Goal: Task Accomplishment & Management: Use online tool/utility

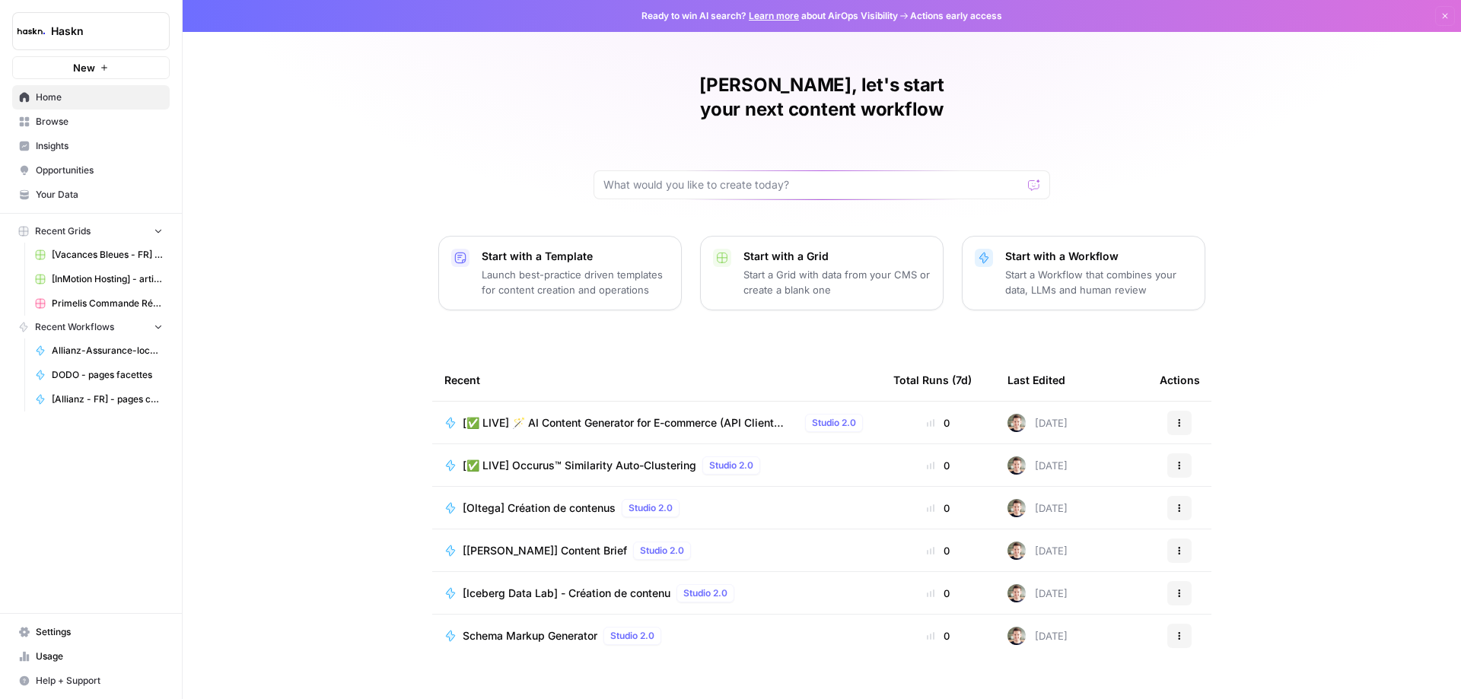
scroll to position [1, 0]
click at [565, 498] on div "[Oltega] Création de contenus Studio 2.0" at bounding box center [574, 507] width 223 height 18
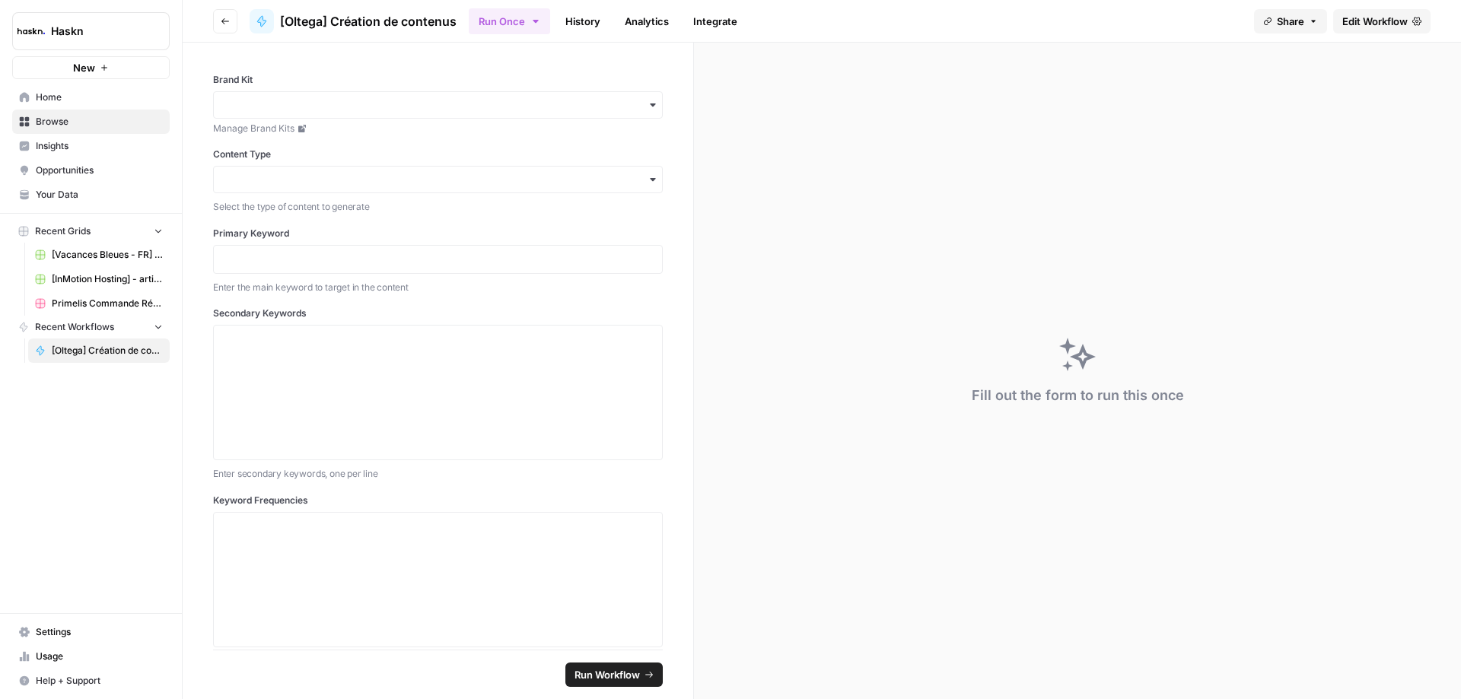
click at [1358, 21] on span "Edit Workflow" at bounding box center [1374, 21] width 65 height 15
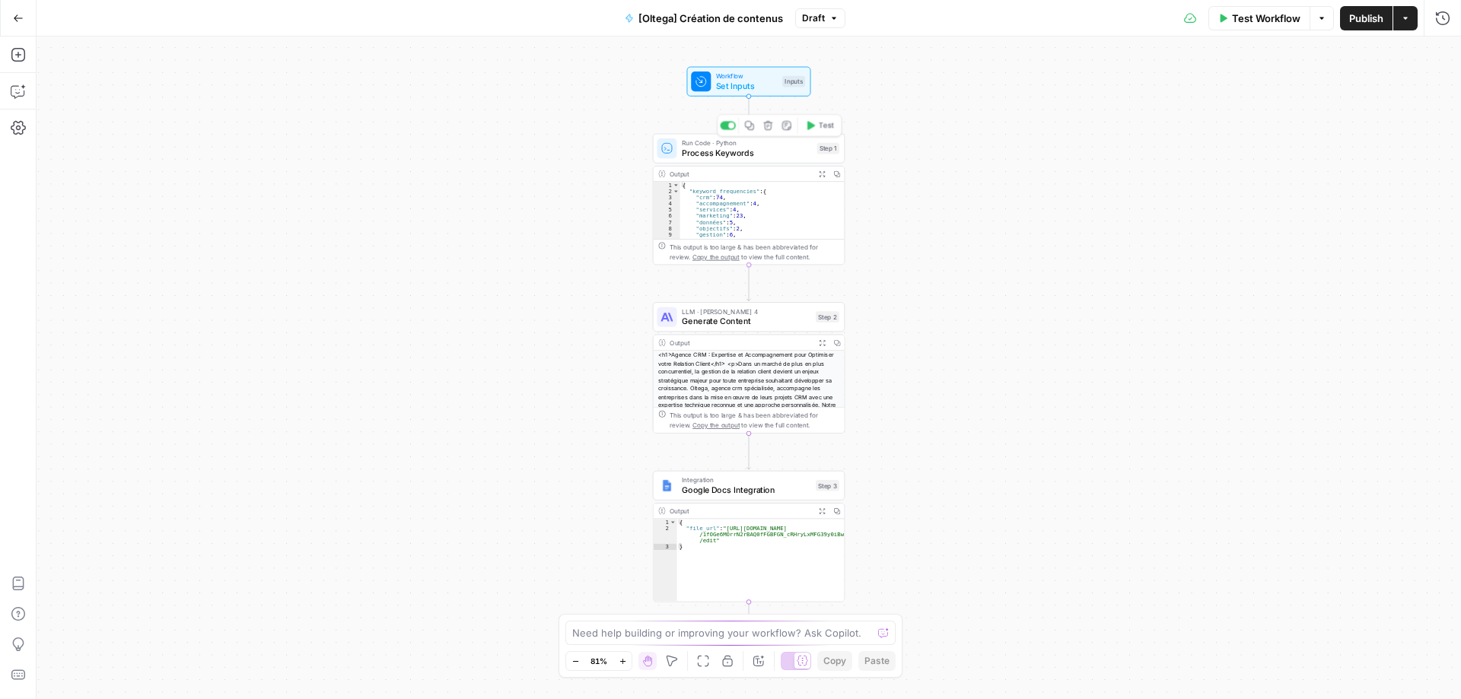
click at [767, 161] on div "Run Code · Python Process Keywords Step 1 Copy step Delete step Add Note Test" at bounding box center [749, 149] width 192 height 30
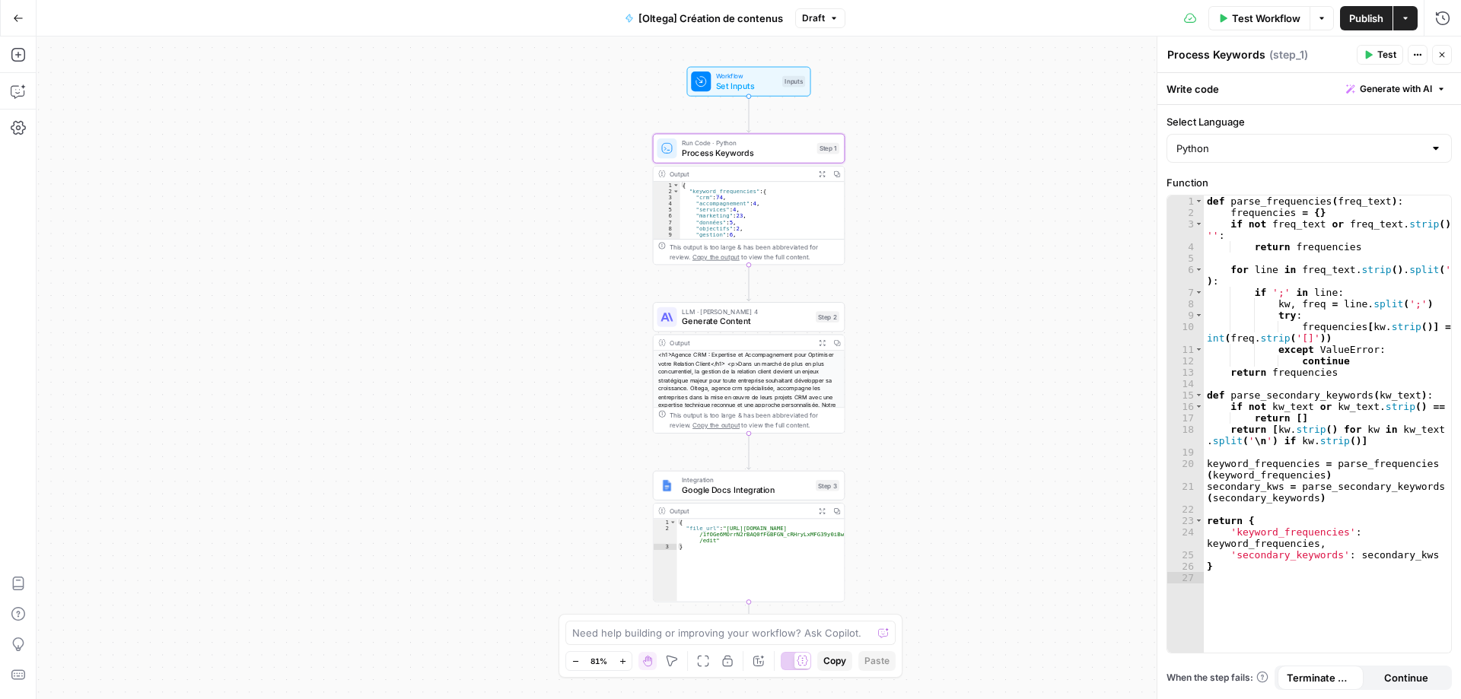
type textarea "**********"
click at [758, 215] on div "{ "keyword_frequencies" : { "crm" : 74 , "accompagnement" : 4 , "services" : 4 …" at bounding box center [757, 216] width 155 height 69
click at [17, 98] on icon "button" at bounding box center [18, 91] width 15 height 15
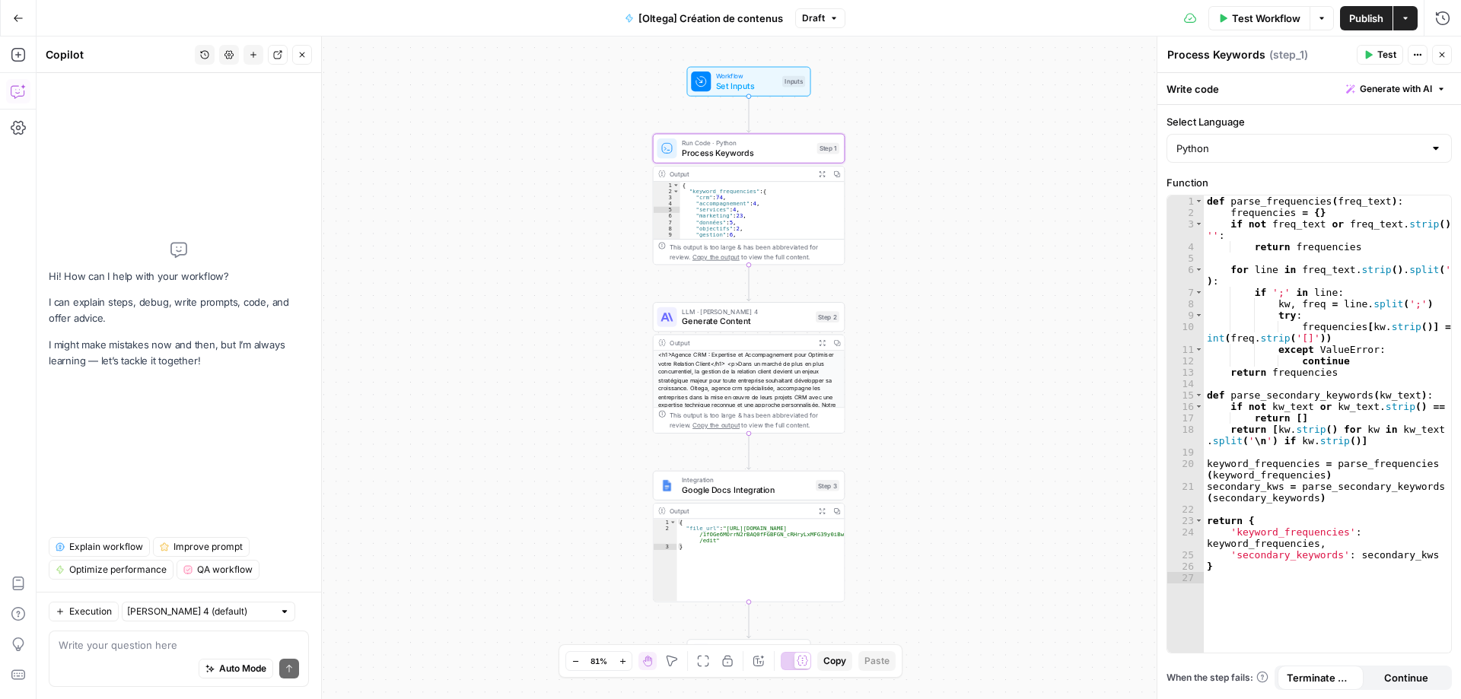
click at [239, 638] on textarea at bounding box center [179, 645] width 240 height 15
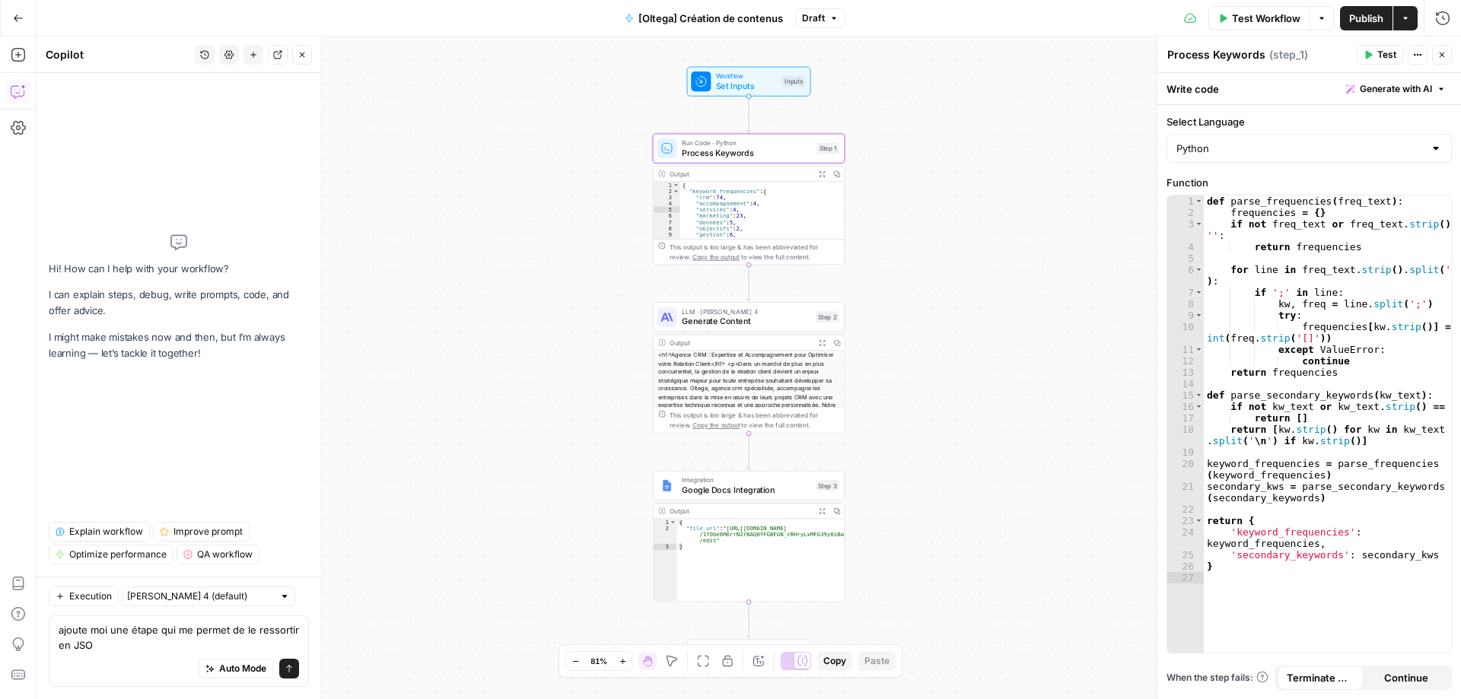
type textarea "ajoute moi une étape qui me permet de le ressortir en [GEOGRAPHIC_DATA]"
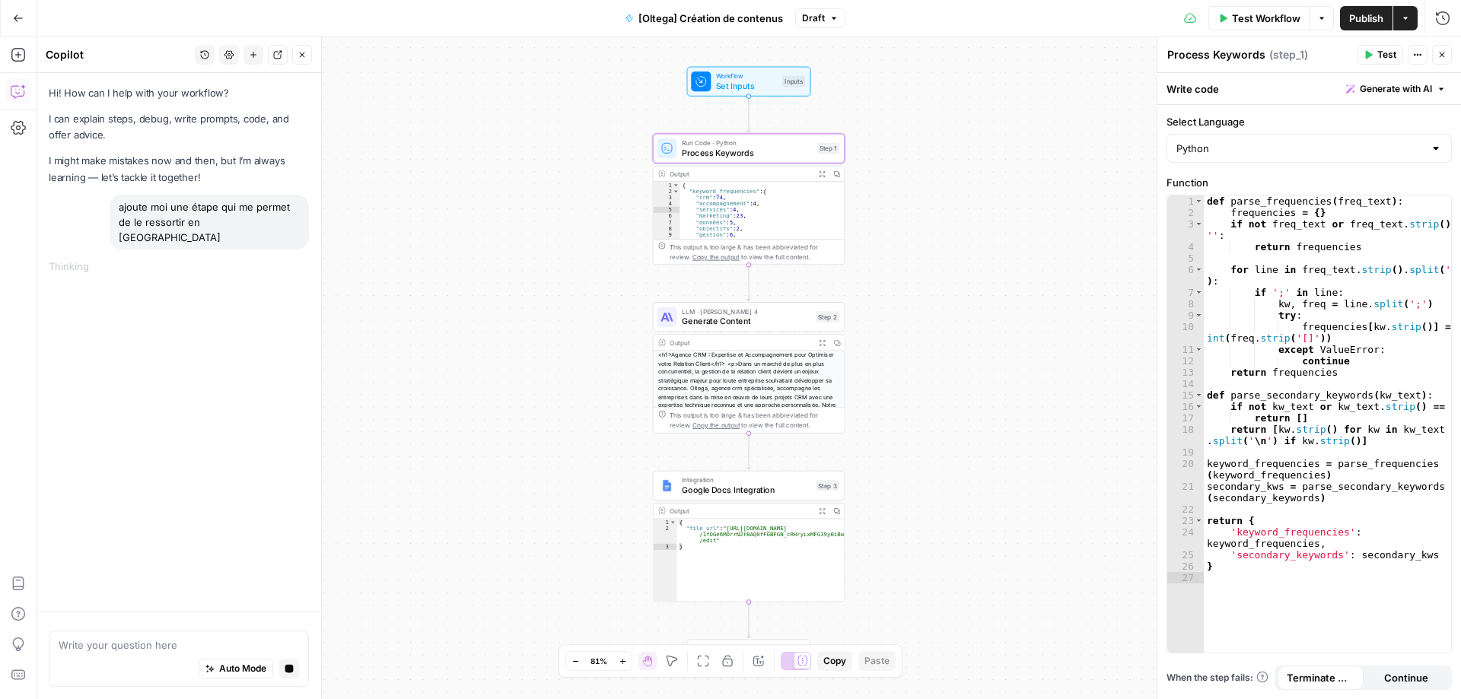
drag, startPoint x: 247, startPoint y: 227, endPoint x: 107, endPoint y: 194, distance: 143.2
click at [99, 197] on div "ajoute moi une étape qui me permet de le ressortir en [GEOGRAPHIC_DATA]" at bounding box center [179, 222] width 260 height 55
click at [187, 229] on div "ajoute moi une étape qui me permet de le ressortir en [GEOGRAPHIC_DATA]" at bounding box center [209, 222] width 199 height 55
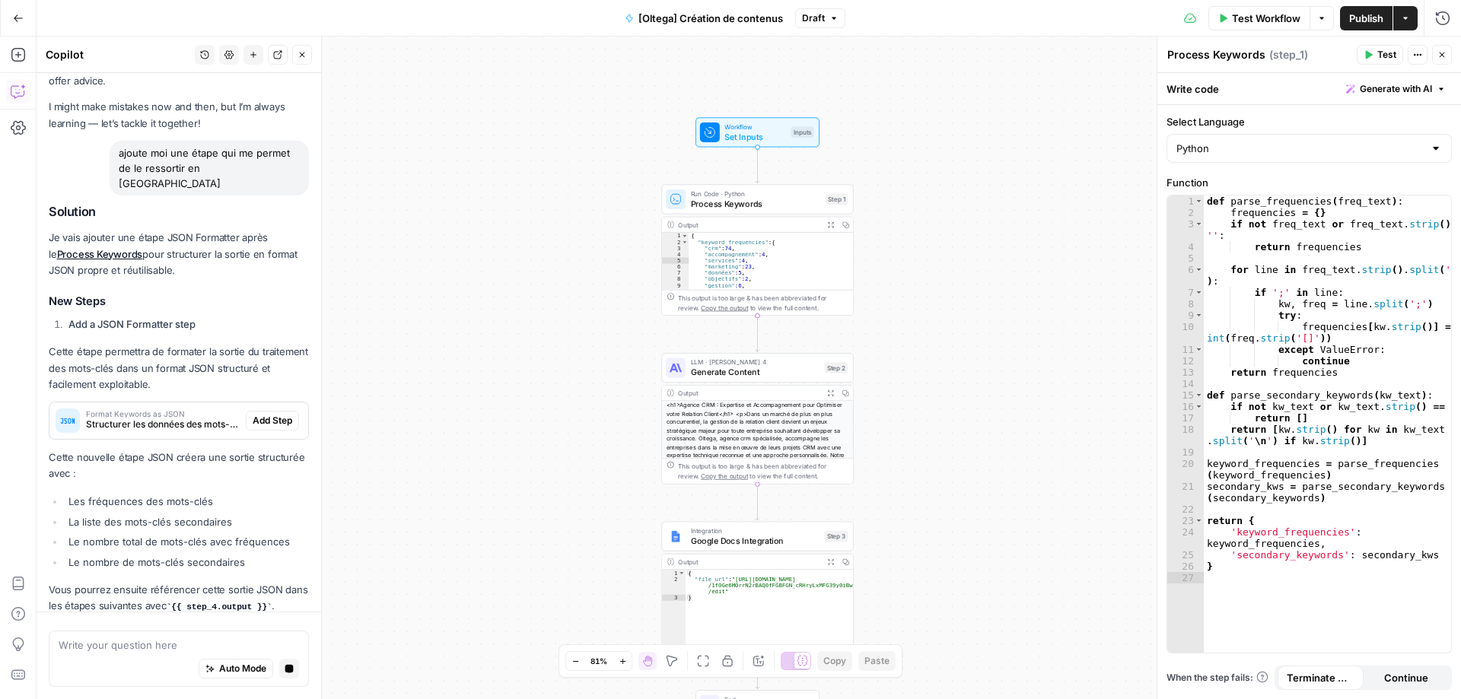
scroll to position [103, 0]
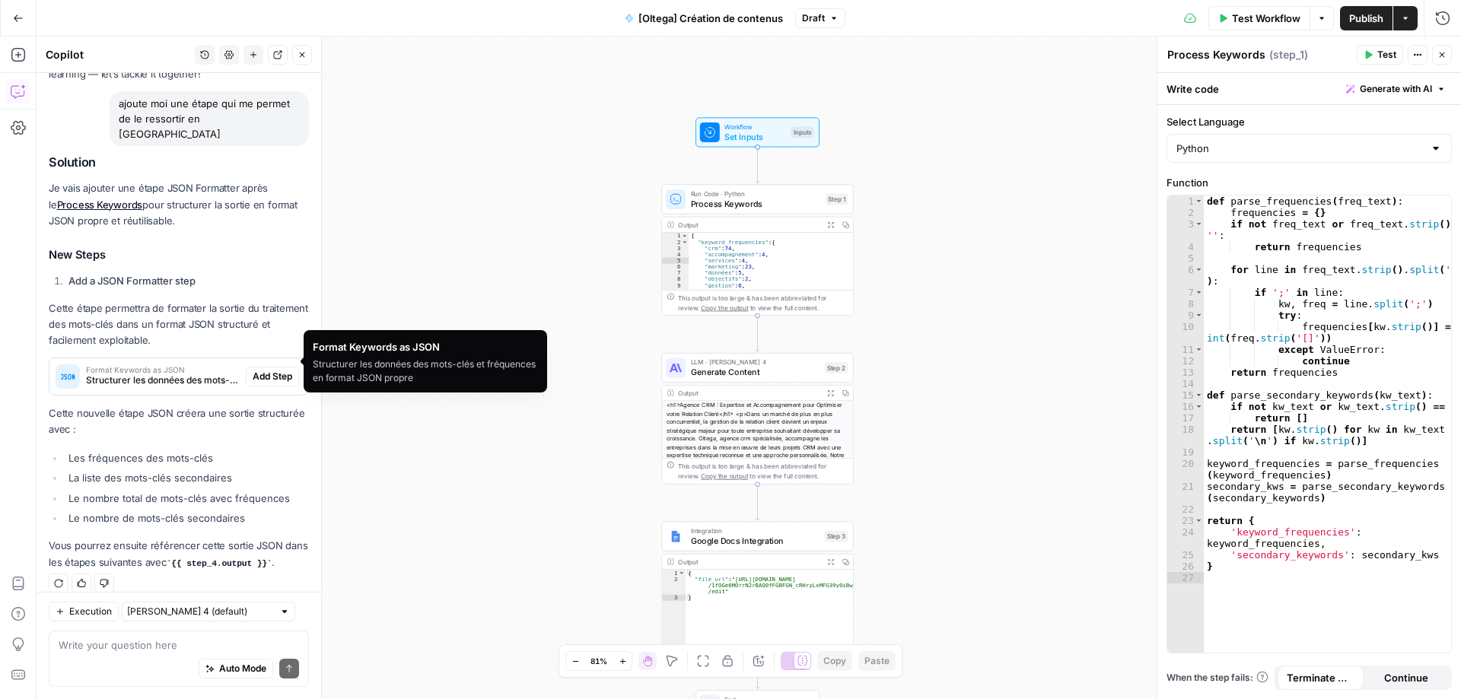
click at [189, 374] on span "Structurer les données des mots-clés et fréquences en format JSON propre" at bounding box center [163, 381] width 154 height 14
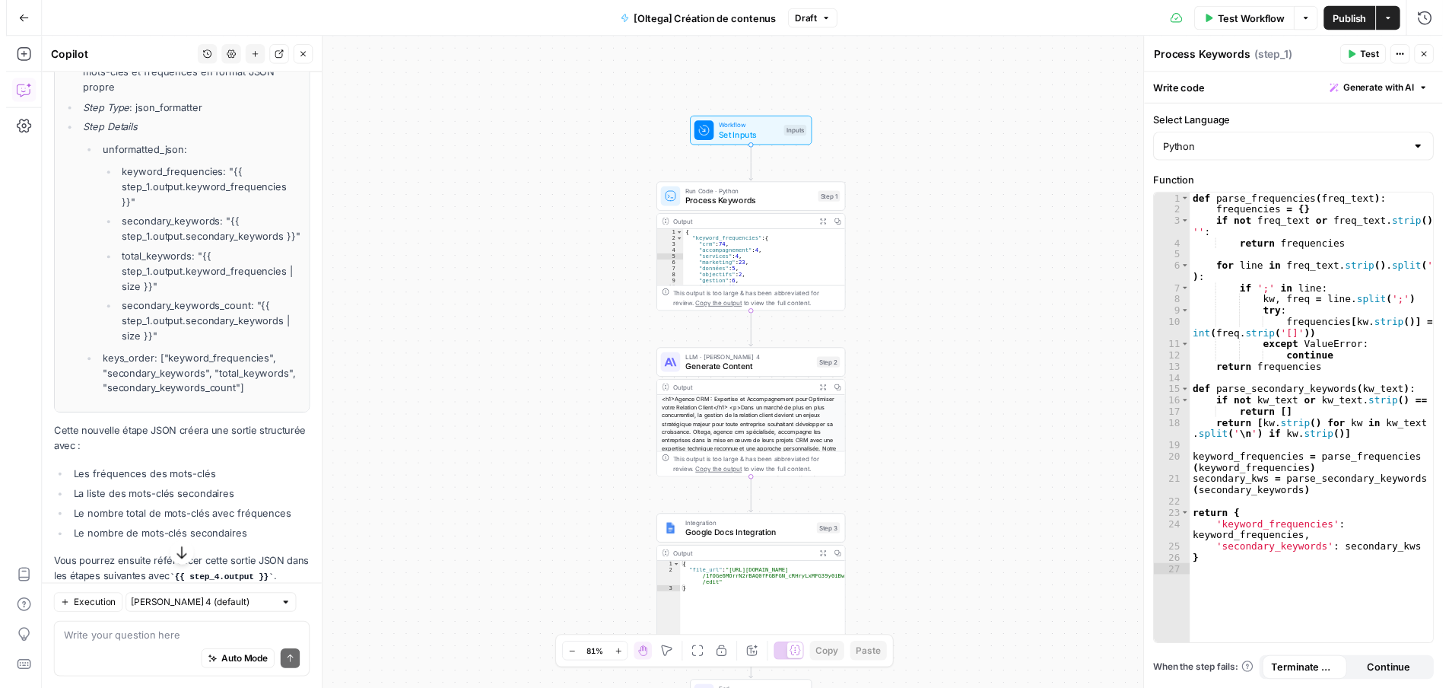
scroll to position [538, 0]
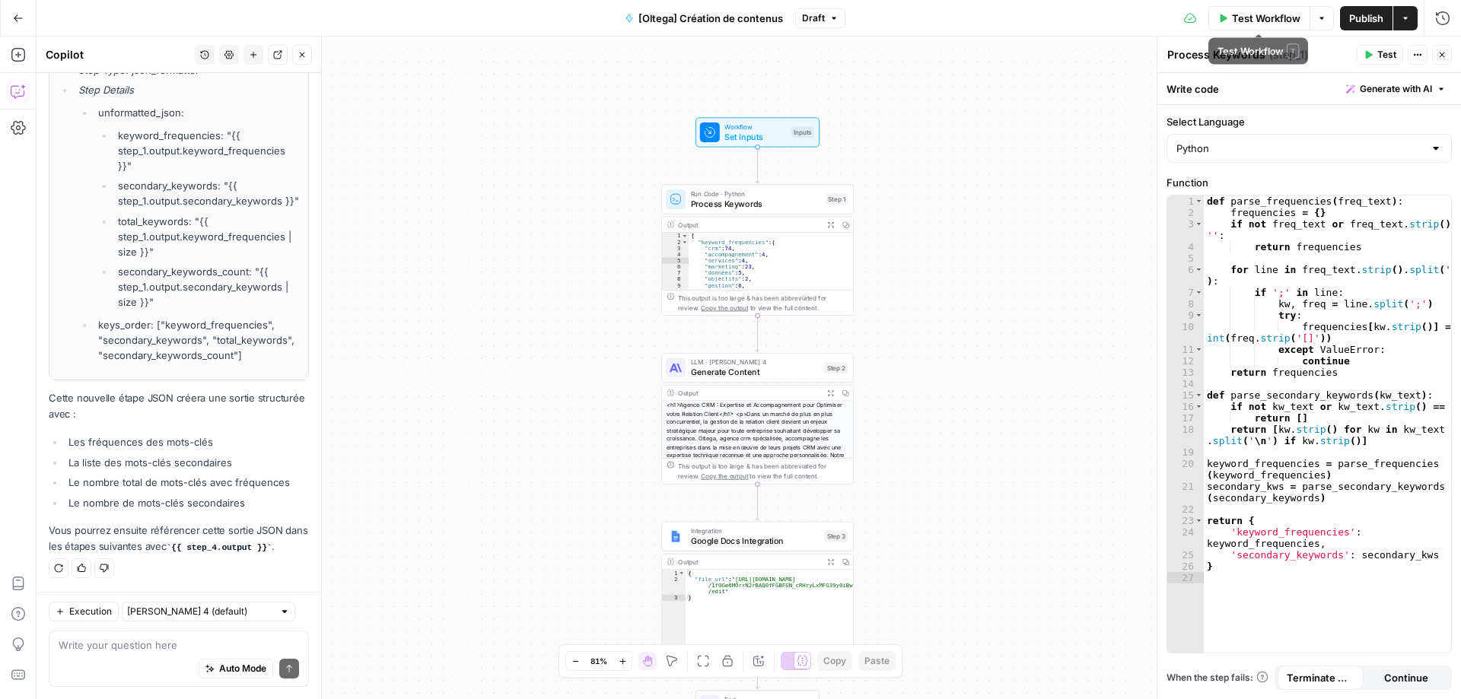
click at [1280, 17] on span "Test Workflow" at bounding box center [1266, 18] width 68 height 15
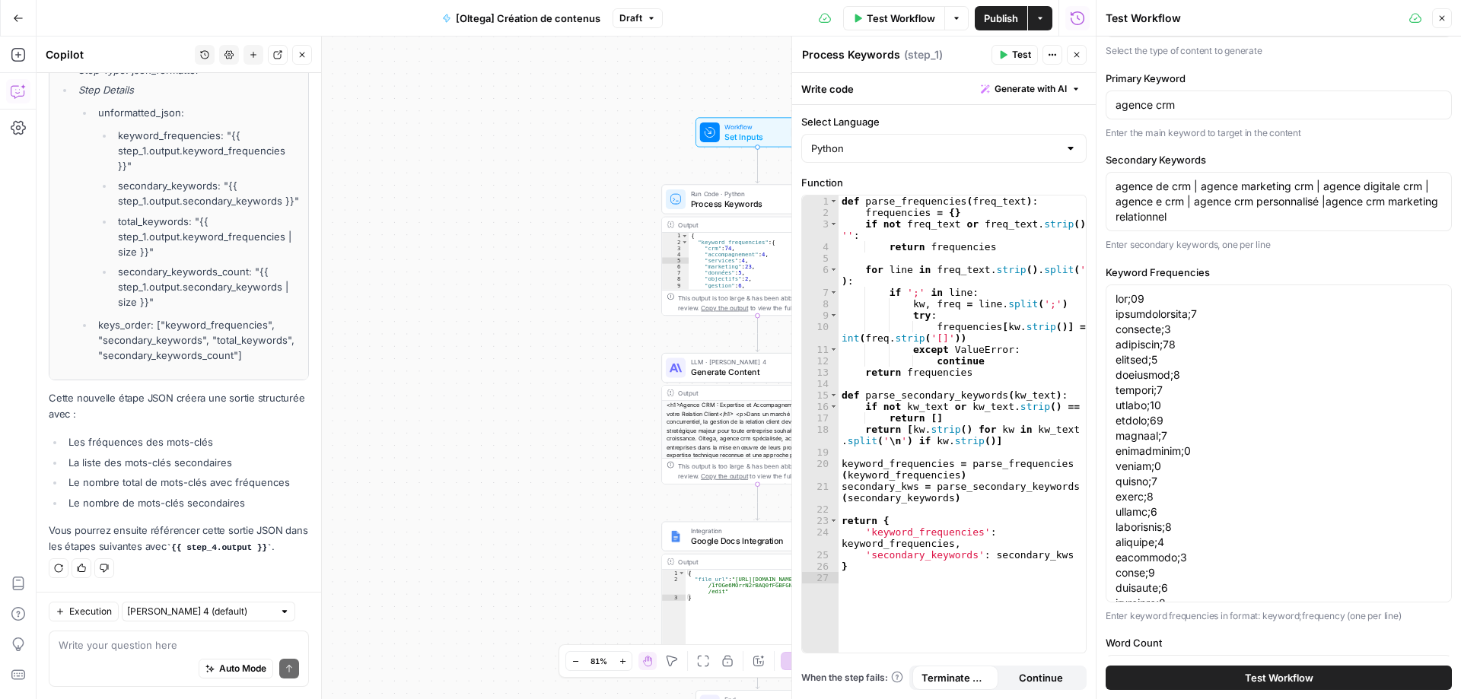
scroll to position [0, 0]
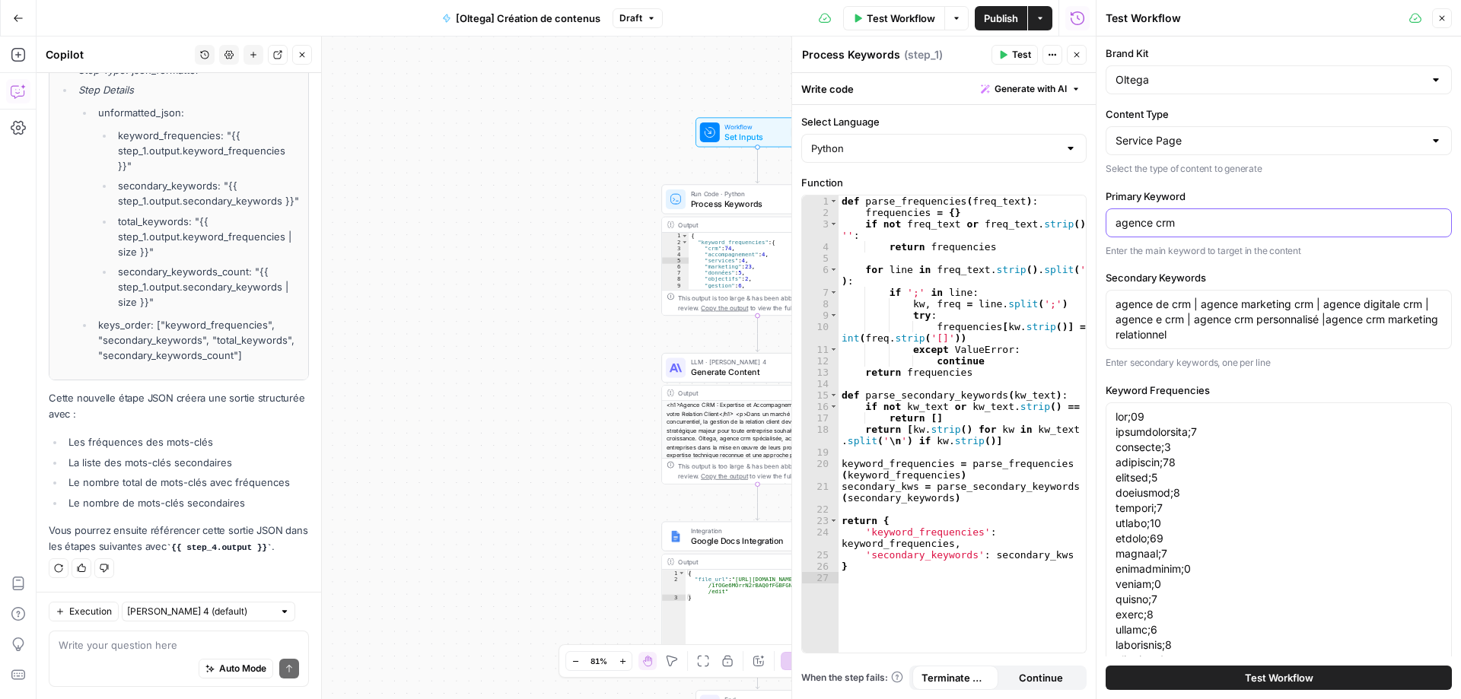
drag, startPoint x: 1198, startPoint y: 220, endPoint x: 1105, endPoint y: 215, distance: 93.7
click at [1105, 215] on div "Brand Kit Oltega Content Type Service Page Select the type of content to genera…" at bounding box center [1278, 368] width 364 height 663
drag, startPoint x: 1240, startPoint y: 336, endPoint x: 1108, endPoint y: 314, distance: 133.5
click at [1098, 305] on div "Test Workflow Close Brand Kit Oltega Content Type Service Page Select the type …" at bounding box center [1278, 349] width 365 height 699
drag, startPoint x: 1188, startPoint y: 225, endPoint x: 1075, endPoint y: 218, distance: 113.6
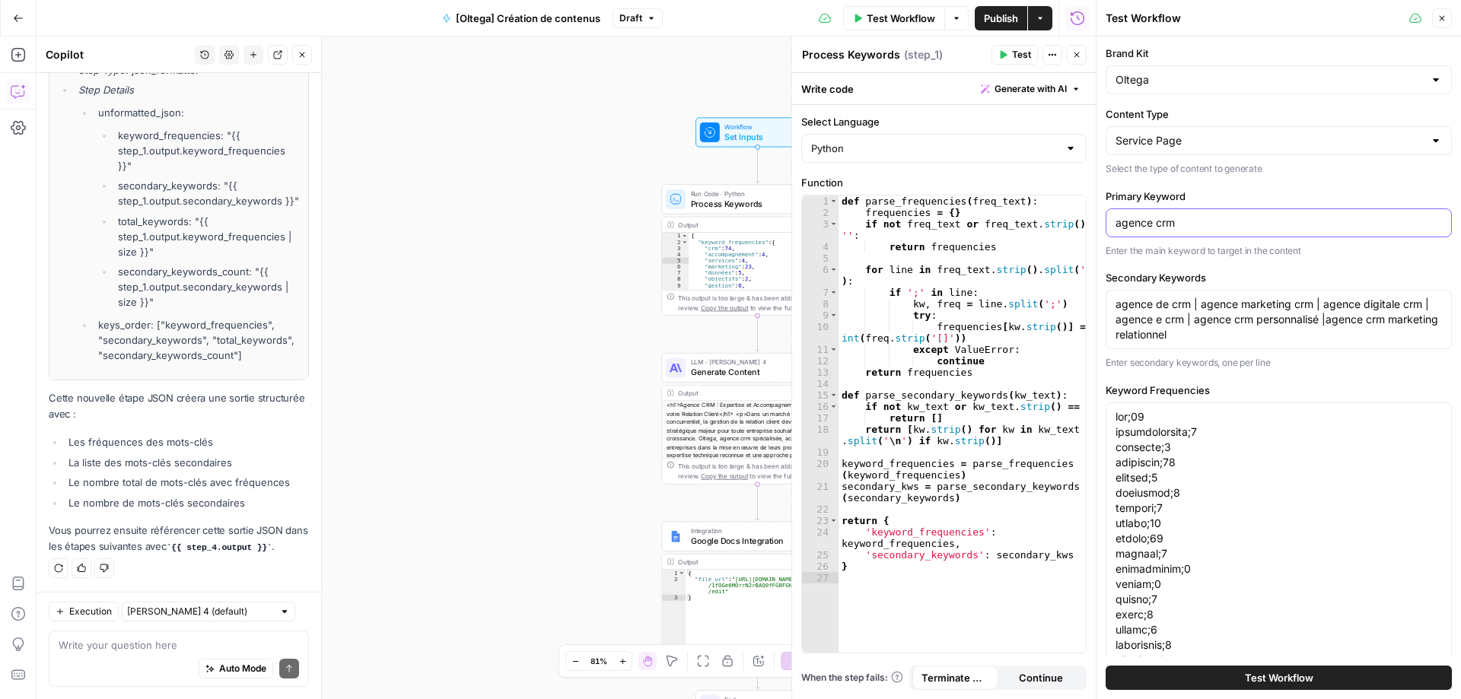
click at [1075, 218] on body "**********" at bounding box center [730, 349] width 1461 height 699
drag, startPoint x: 1206, startPoint y: 220, endPoint x: 1108, endPoint y: 222, distance: 97.4
click at [1108, 222] on div "agence crm" at bounding box center [1278, 222] width 346 height 29
drag, startPoint x: 1199, startPoint y: 572, endPoint x: 1116, endPoint y: 418, distance: 174.6
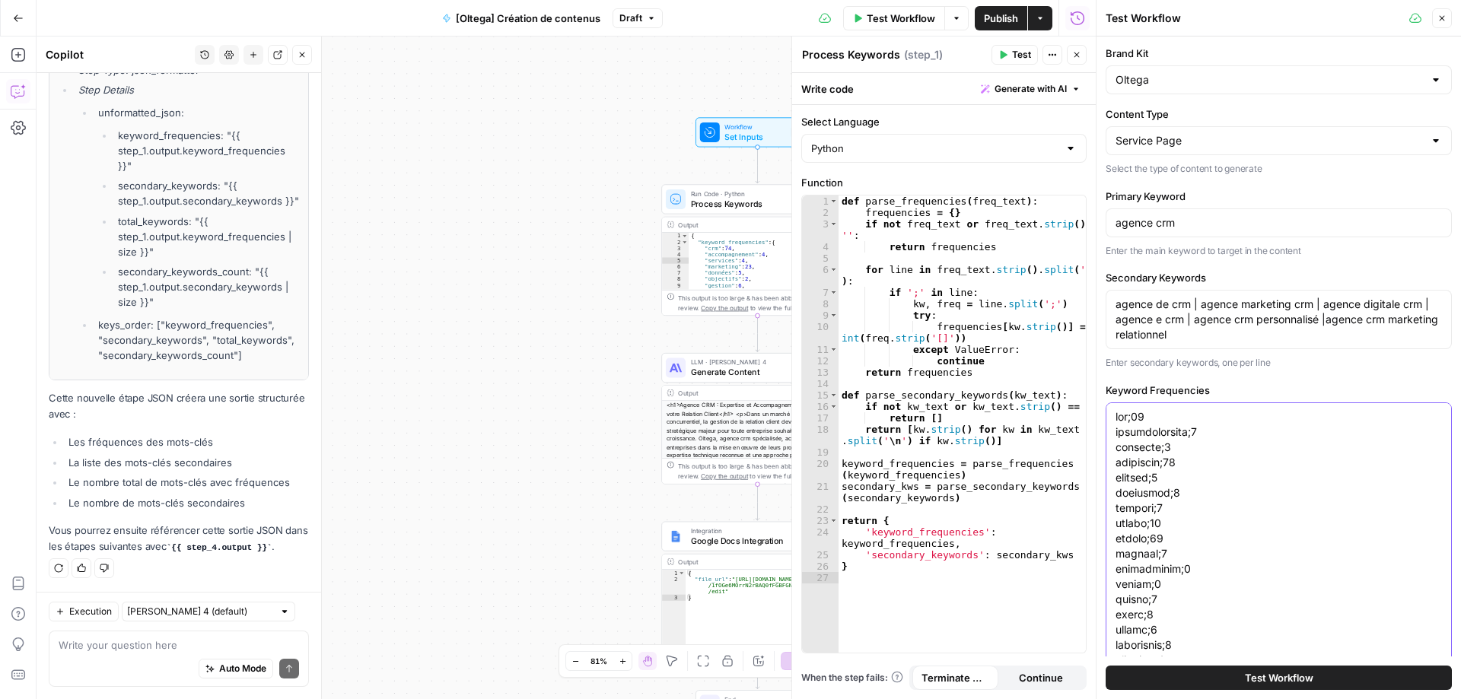
click at [713, 543] on span "Google Docs Integration" at bounding box center [755, 541] width 129 height 12
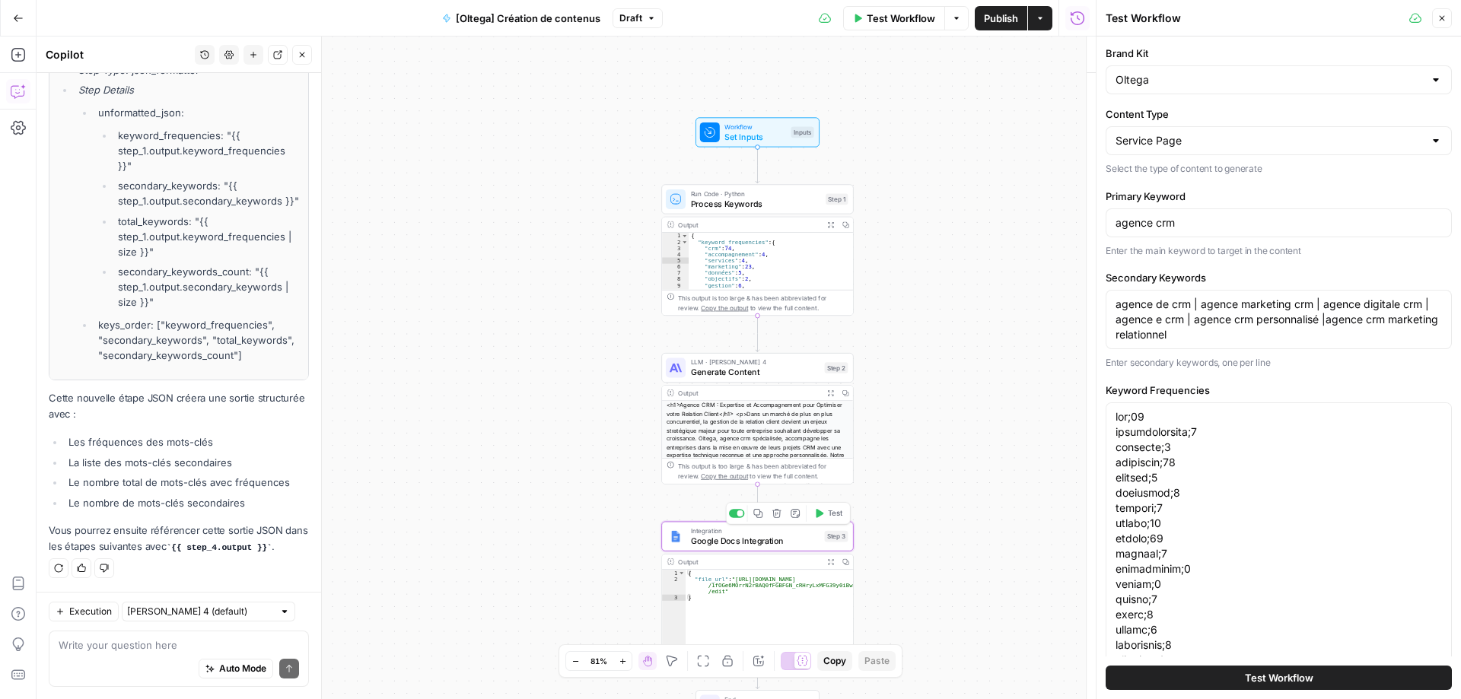
type textarea "Google Docs Integration"
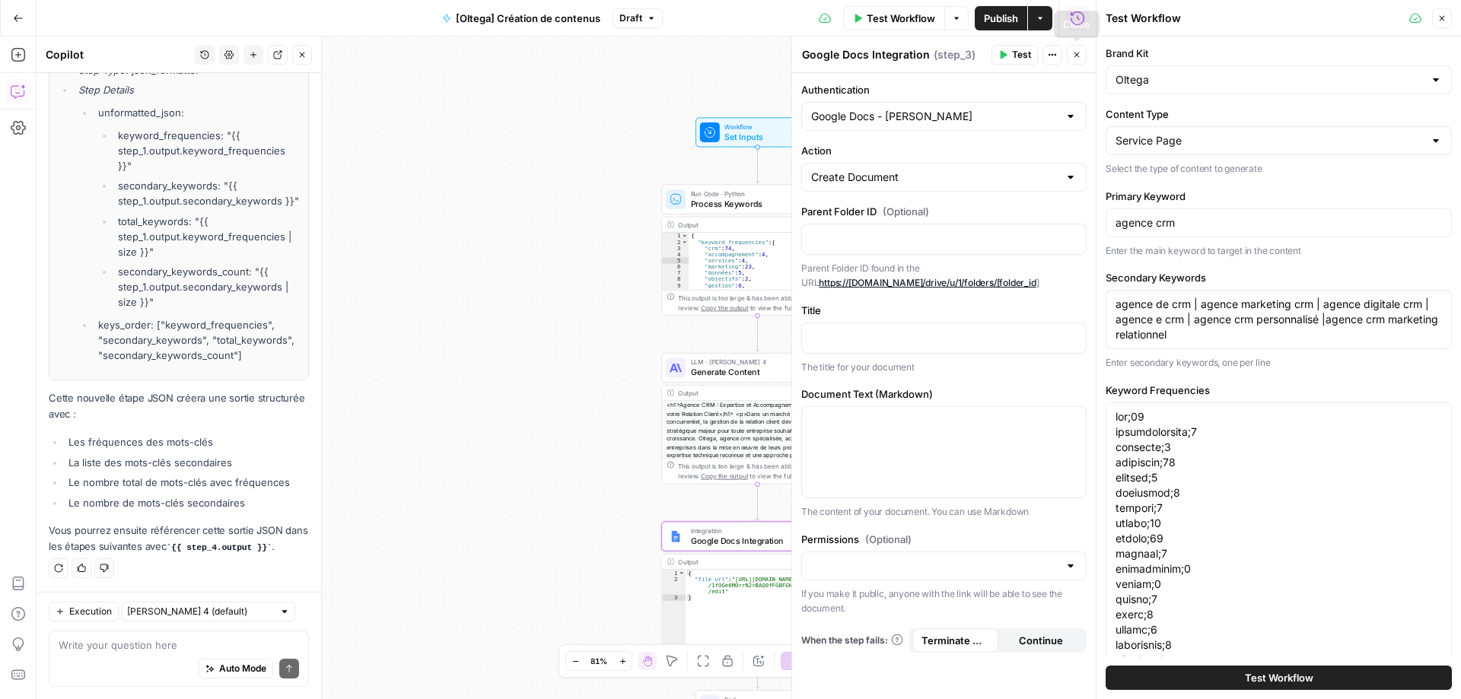
click at [1070, 57] on button "Close" at bounding box center [1077, 55] width 20 height 20
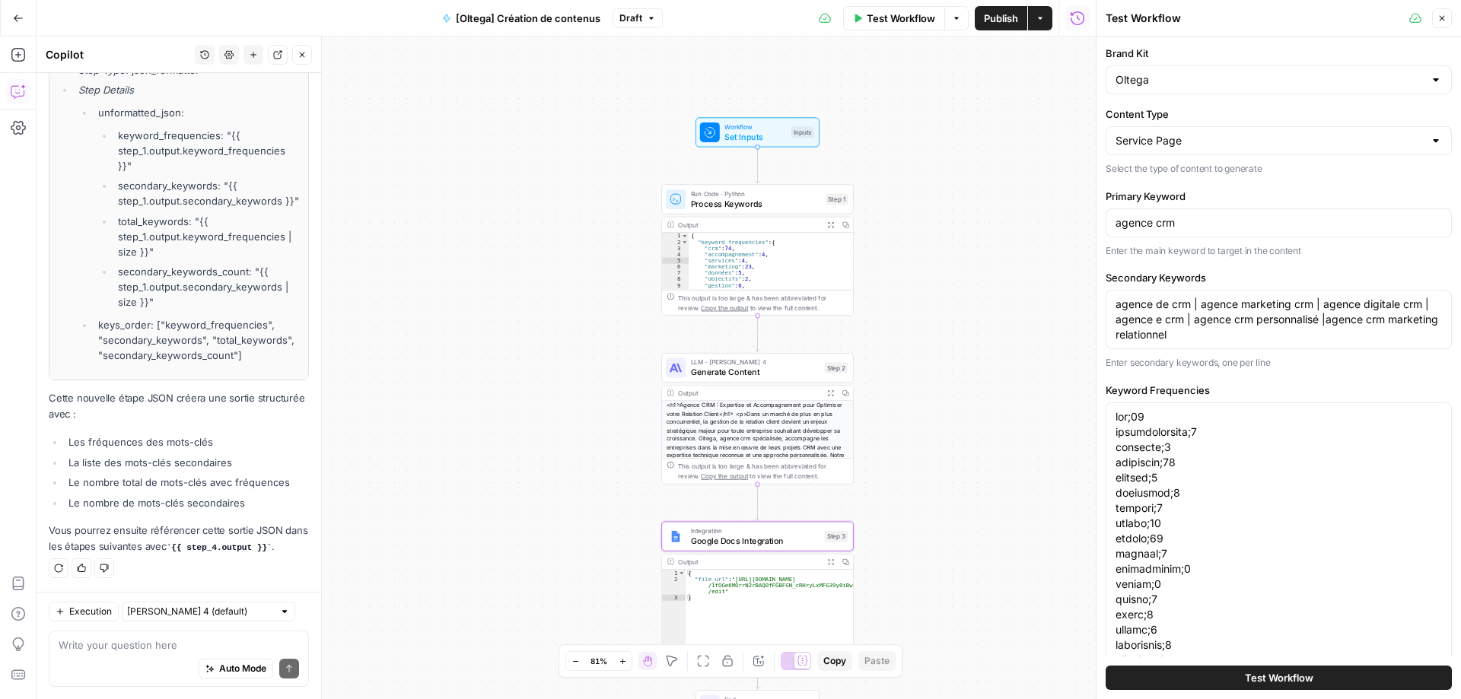
click at [1441, 17] on icon "button" at bounding box center [1441, 18] width 9 height 9
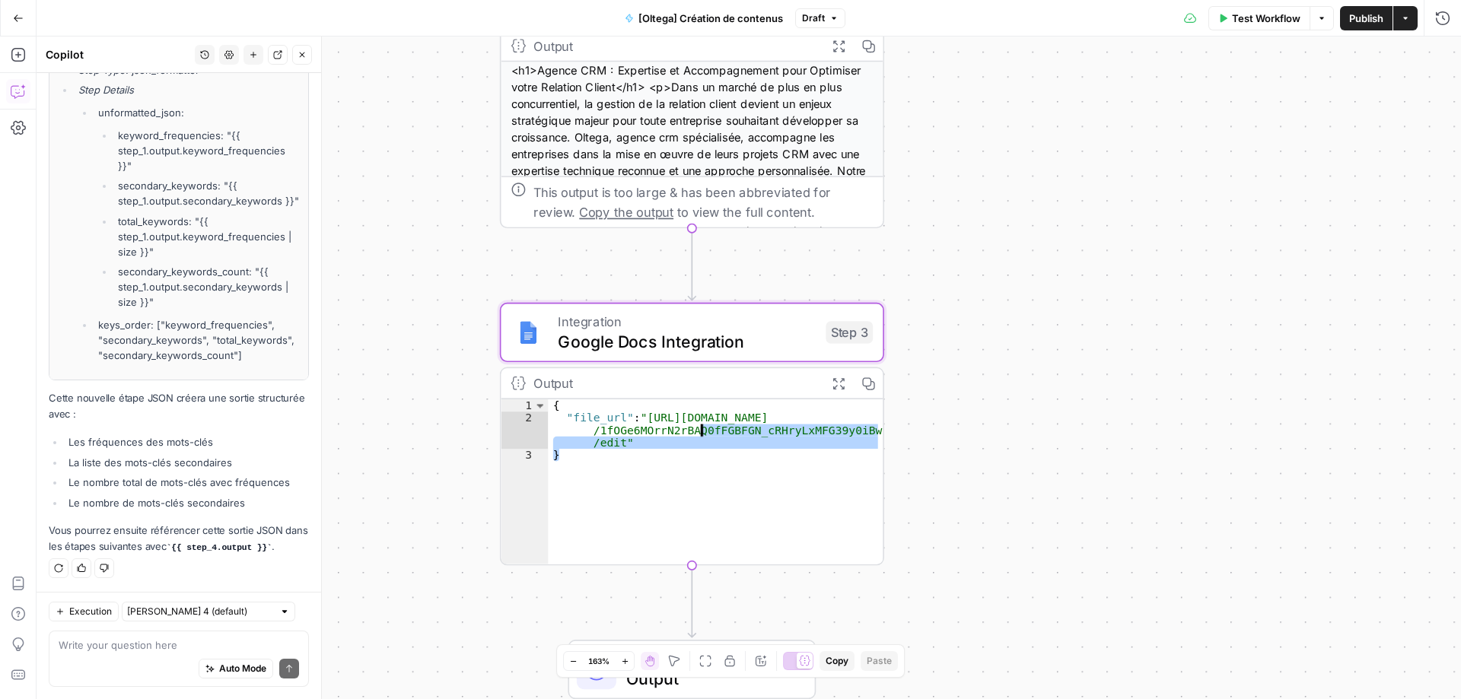
drag, startPoint x: 618, startPoint y: 441, endPoint x: 641, endPoint y: 416, distance: 34.4
click at [641, 416] on div "{ "file_url" : "[URL][DOMAIN_NAME] /1fOGe6MOrrN2rBAQ0fFGBFGN_cRHryLxMFG39y0iBwx…" at bounding box center [715, 493] width 335 height 189
click at [645, 418] on div "{ "file_url" : "[URL][DOMAIN_NAME] /1fOGe6MOrrN2rBAQ0fFGBFGN_cRHryLxMFG39y0iBwx…" at bounding box center [715, 481] width 335 height 165
click at [635, 413] on div "{ "file_url" : "[URL][DOMAIN_NAME] /1fOGe6MOrrN2rBAQ0fFGBFGN_cRHryLxMFG39y0iBwx…" at bounding box center [715, 493] width 335 height 189
click at [602, 416] on div "{ "file_url" : "[URL][DOMAIN_NAME] /1fOGe6MOrrN2rBAQ0fFGBFGN_cRHryLxMFG39y0iBwx…" at bounding box center [715, 493] width 335 height 189
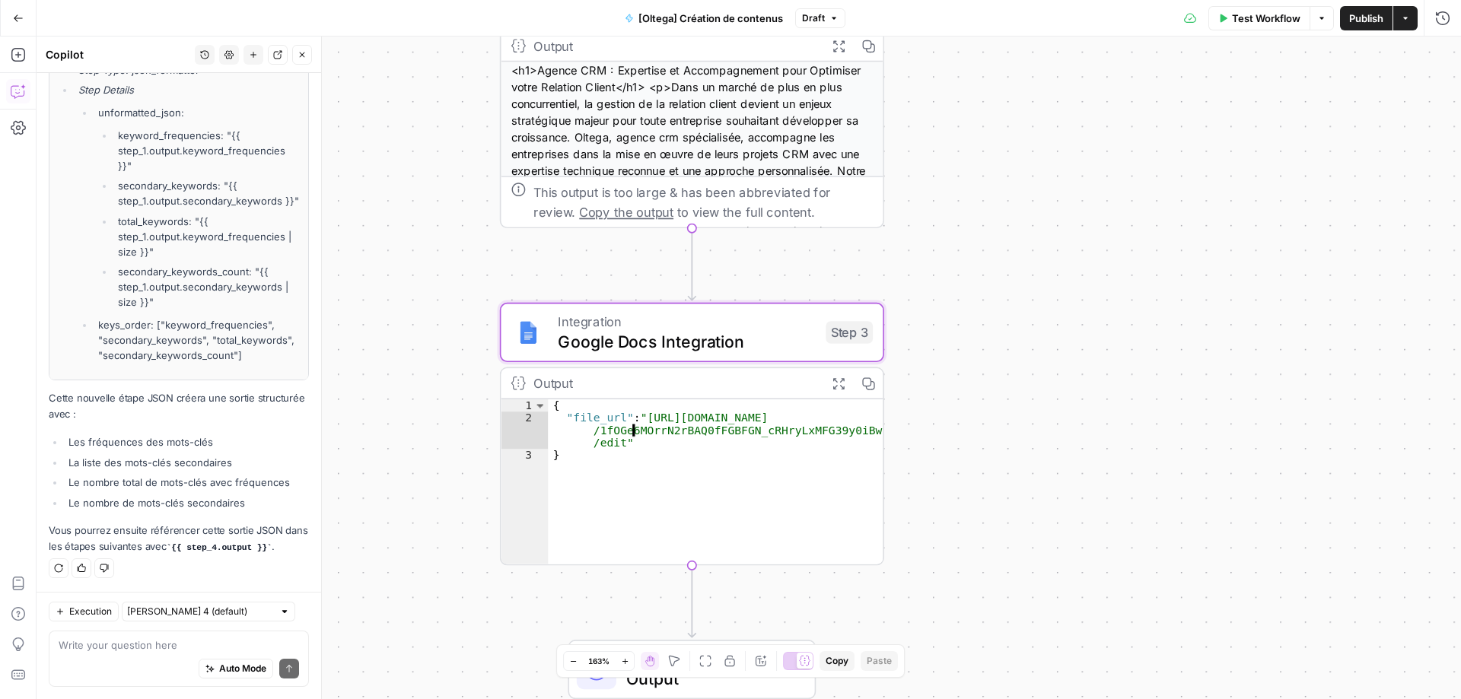
click at [618, 412] on div "{ "file_url" : "[URL][DOMAIN_NAME] /1fOGe6MOrrN2rBAQ0fFGBFGN_cRHryLxMFG39y0iBwx…" at bounding box center [715, 493] width 335 height 189
click at [573, 406] on div "{ "file_url" : "[URL][DOMAIN_NAME] /1fOGe6MOrrN2rBAQ0fFGBFGN_cRHryLxMFG39y0iBwx…" at bounding box center [715, 493] width 335 height 189
click at [622, 416] on div "{ "file_url" : "[URL][DOMAIN_NAME] /1fOGe6MOrrN2rBAQ0fFGBFGN_cRHryLxMFG39y0iBwx…" at bounding box center [715, 493] width 335 height 189
click at [609, 406] on div "{ "file_url" : "[URL][DOMAIN_NAME] /1fOGe6MOrrN2rBAQ0fFGBFGN_cRHryLxMFG39y0iBwx…" at bounding box center [715, 493] width 335 height 189
click at [633, 412] on div "{ "file_url" : "[URL][DOMAIN_NAME] /1fOGe6MOrrN2rBAQ0fFGBFGN_cRHryLxMFG39y0iBwx…" at bounding box center [715, 493] width 335 height 189
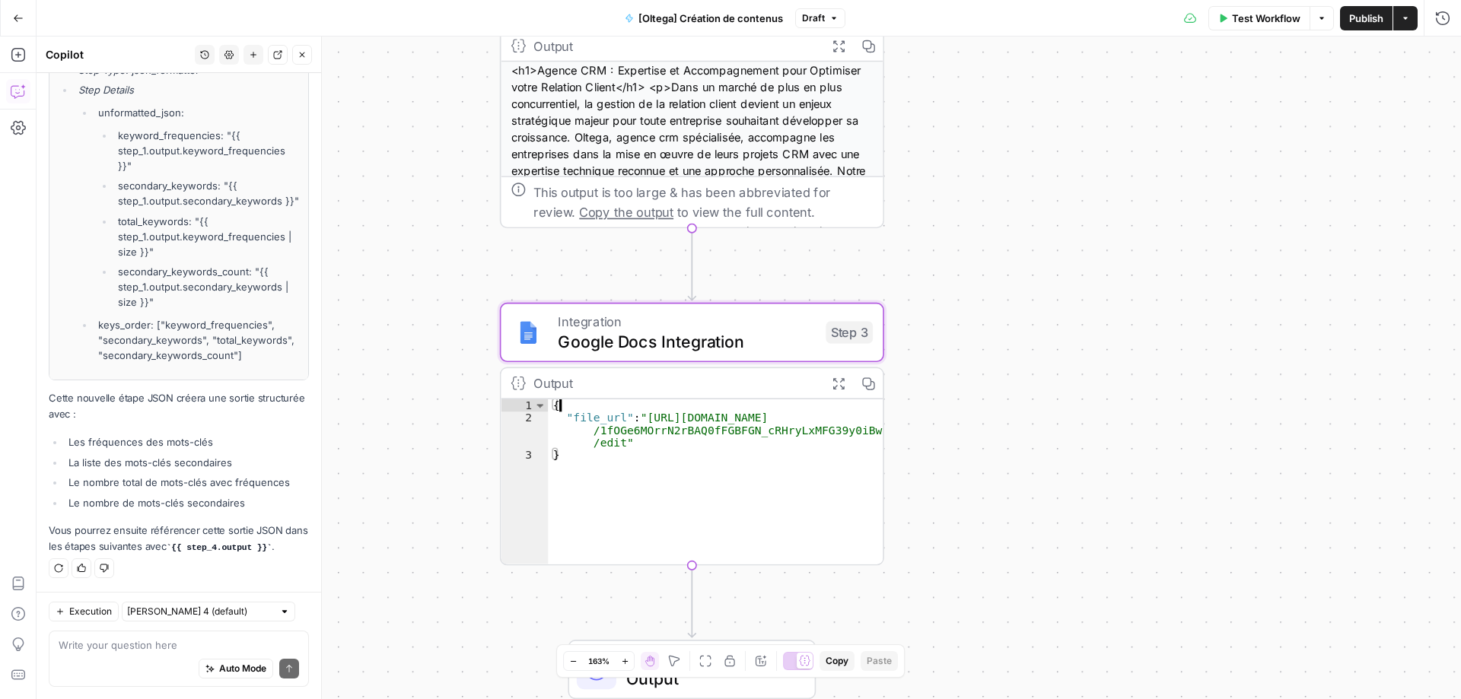
type textarea "**********"
click at [874, 383] on span "Copy" at bounding box center [874, 384] width 2 height 2
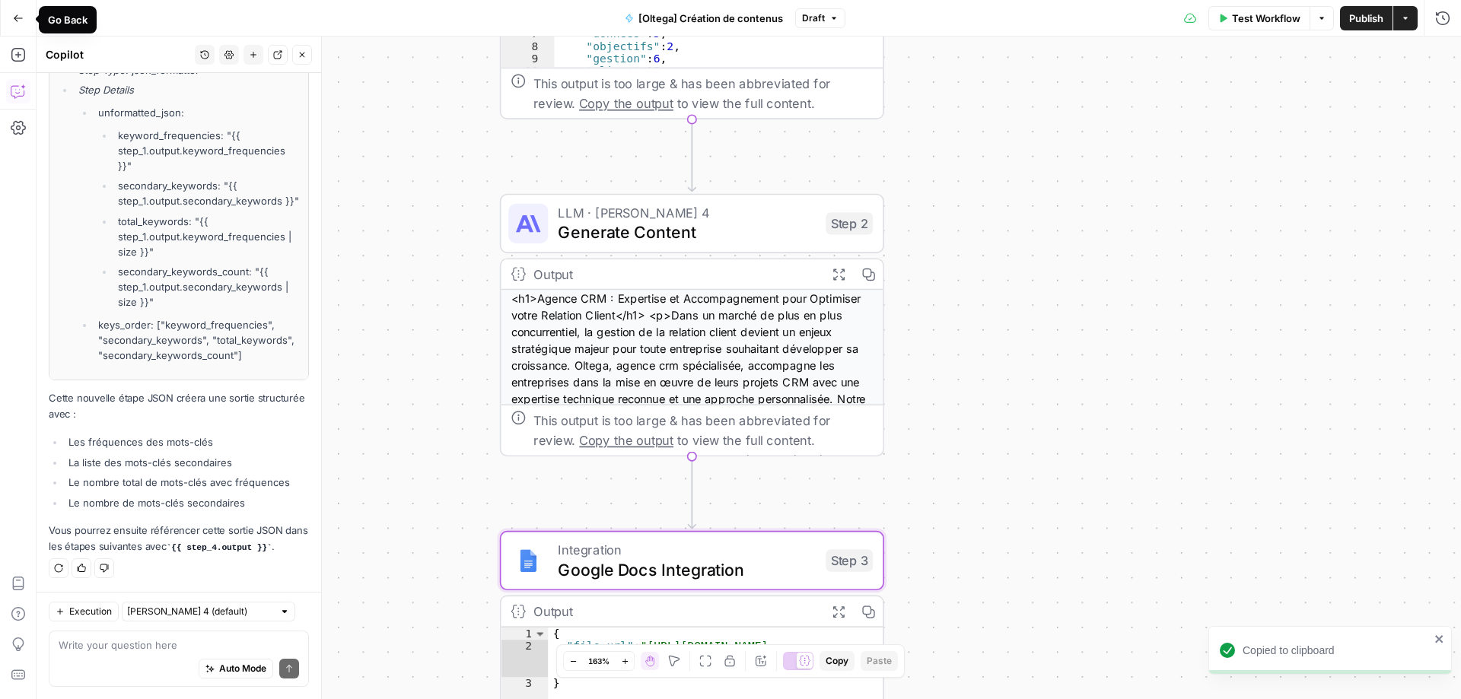
click at [14, 20] on icon "button" at bounding box center [18, 18] width 11 height 11
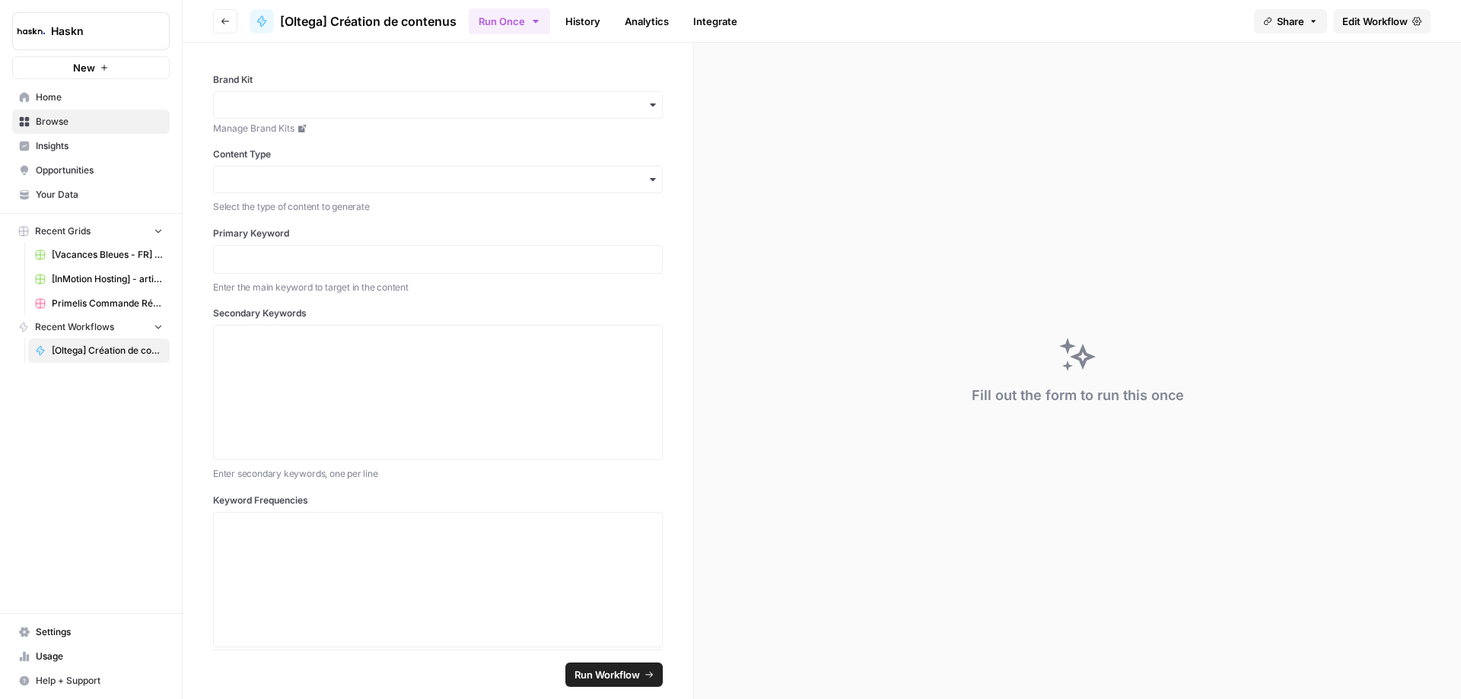
click at [220, 14] on button "Go back" at bounding box center [225, 21] width 24 height 24
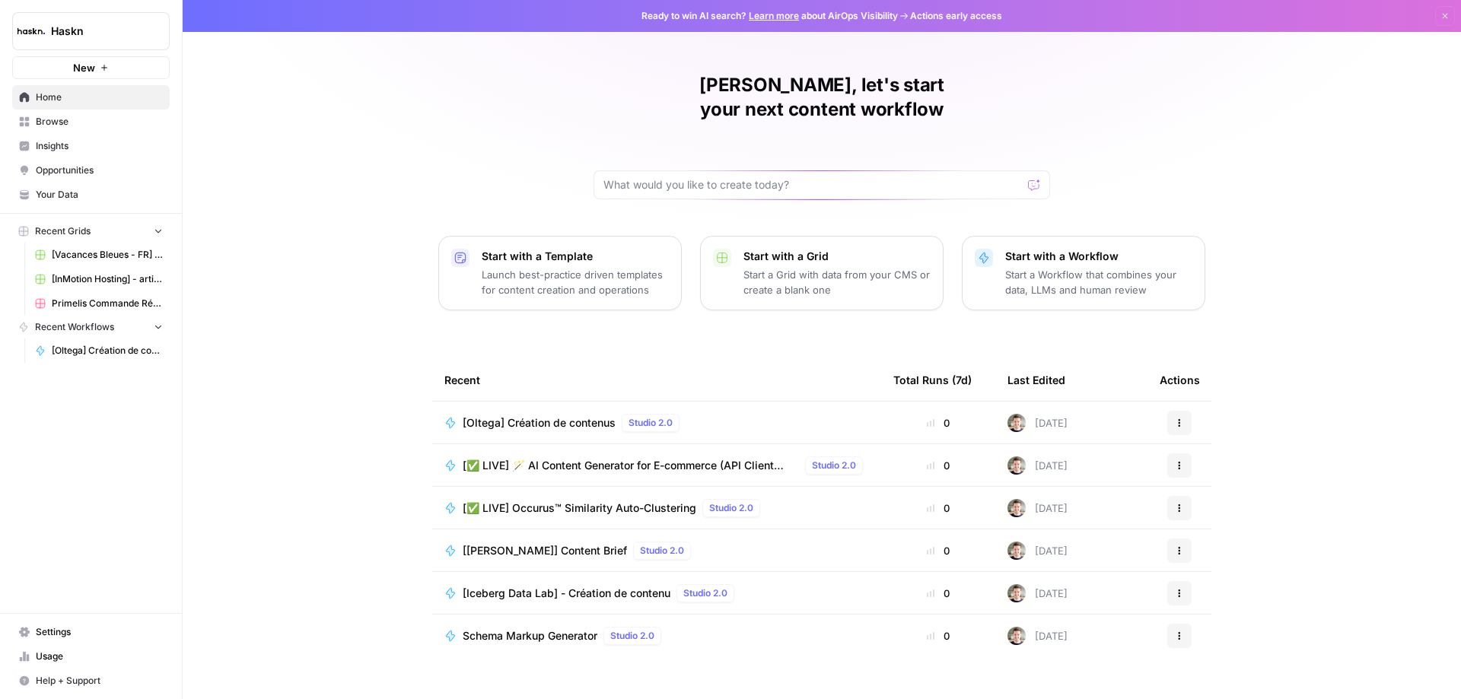
click at [65, 122] on span "Browse" at bounding box center [99, 122] width 127 height 14
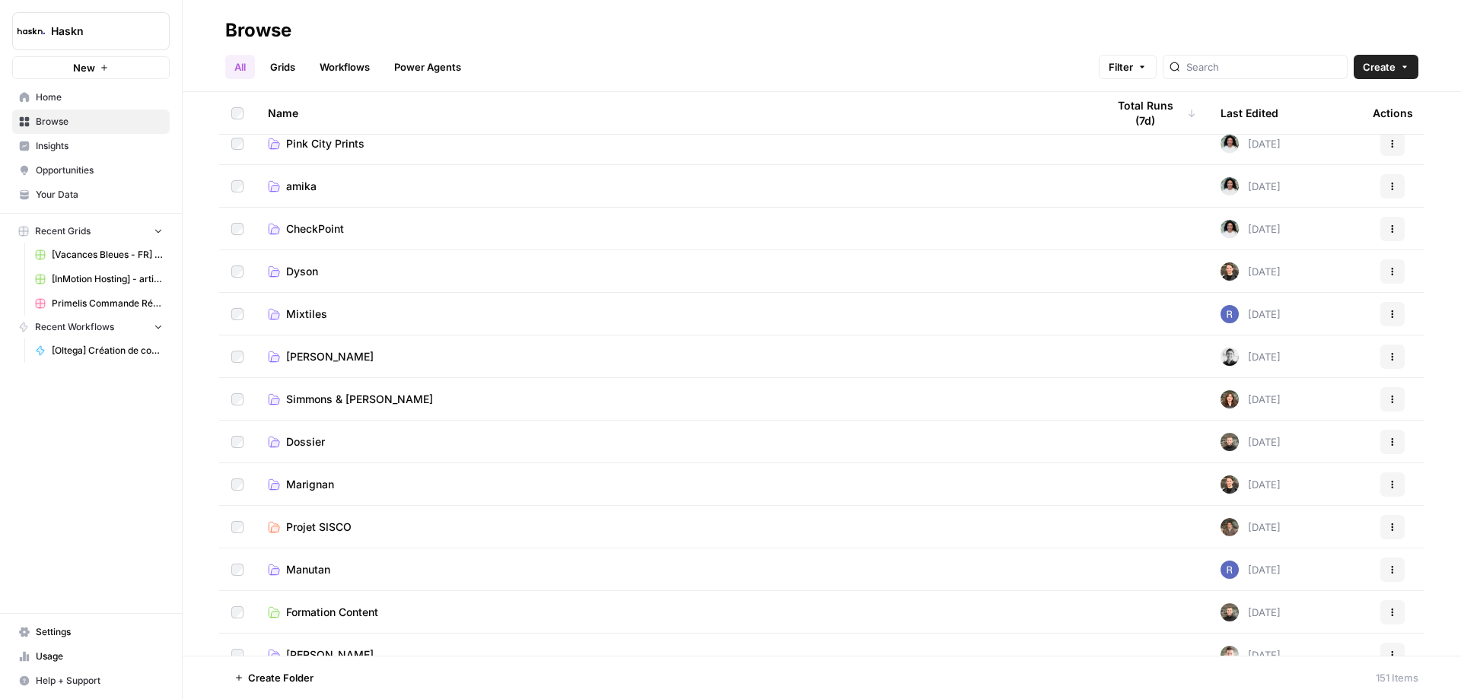
scroll to position [3500, 0]
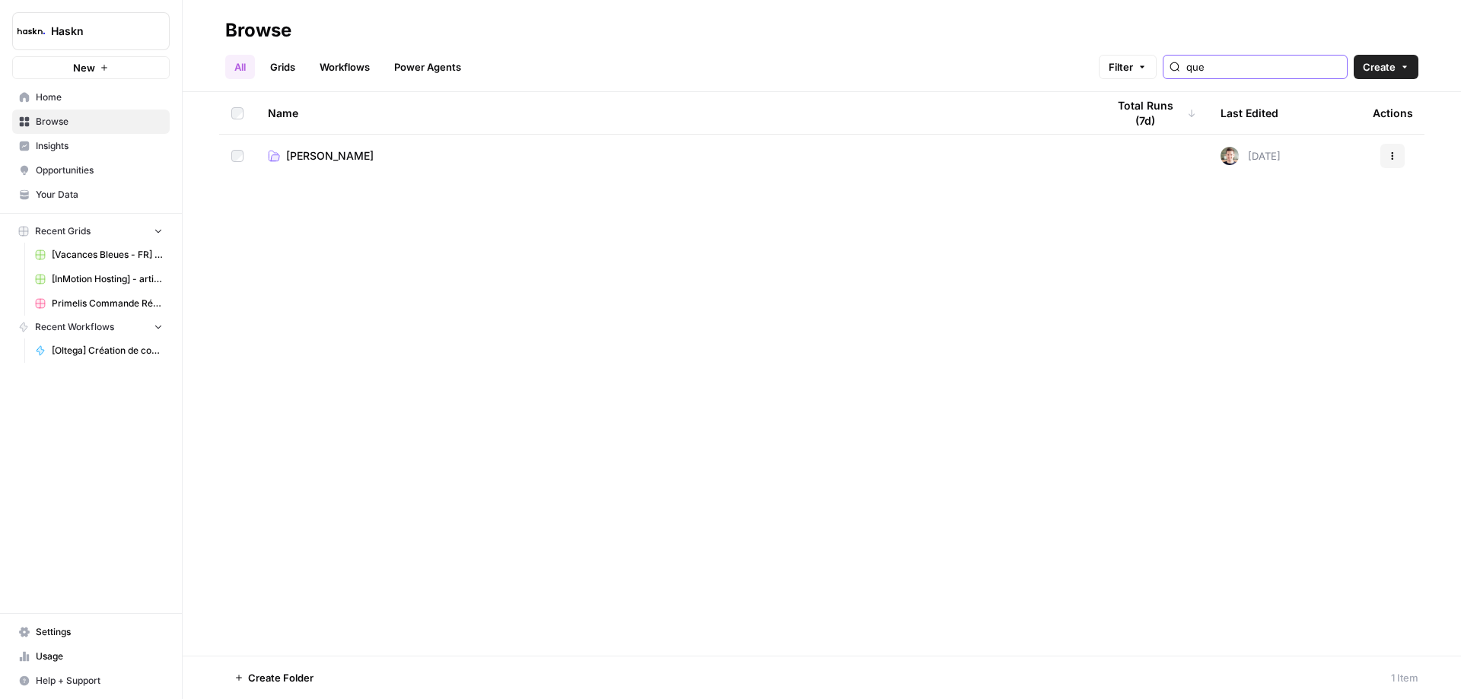
type input "que"
click at [326, 154] on span "[PERSON_NAME]" at bounding box center [329, 155] width 87 height 15
